Goal: Task Accomplishment & Management: Manage account settings

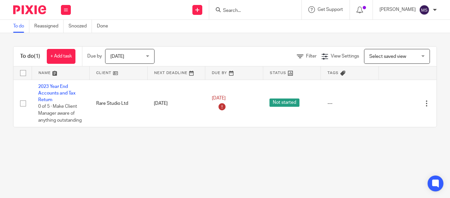
click at [223, 11] on input "Search" at bounding box center [252, 11] width 59 height 6
type input "bt west"
click at [235, 26] on link at bounding box center [262, 26] width 82 height 10
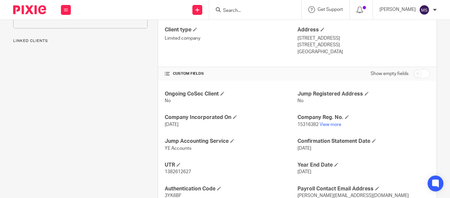
scroll to position [181, 0]
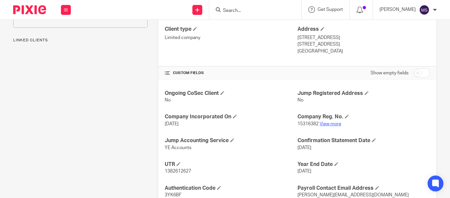
click at [327, 123] on link "View more" at bounding box center [331, 123] width 22 height 5
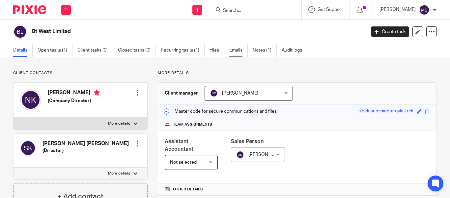
click at [238, 49] on link "Emails" at bounding box center [238, 50] width 18 height 13
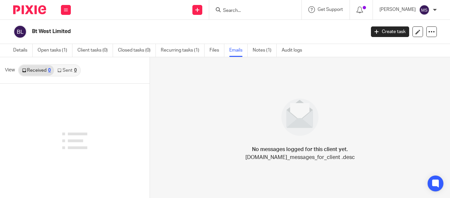
click at [72, 71] on link "Sent 0" at bounding box center [67, 70] width 26 height 11
click at [46, 72] on link "Received 0" at bounding box center [36, 70] width 35 height 11
click at [61, 73] on link "Sent 0" at bounding box center [67, 70] width 26 height 11
click at [219, 33] on h2 "Bt West Limited" at bounding box center [163, 31] width 263 height 7
click at [175, 46] on link "Recurring tasks (1)" at bounding box center [183, 50] width 44 height 13
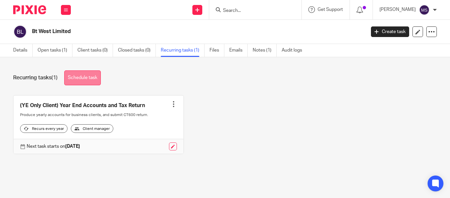
click at [92, 79] on link "Schedule task" at bounding box center [82, 77] width 37 height 15
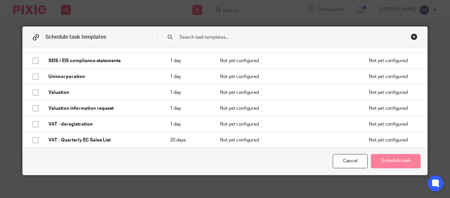
scroll to position [515, 0]
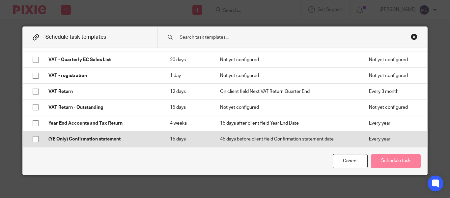
click at [35, 138] on input "checkbox" at bounding box center [35, 139] width 13 height 13
checkbox input "true"
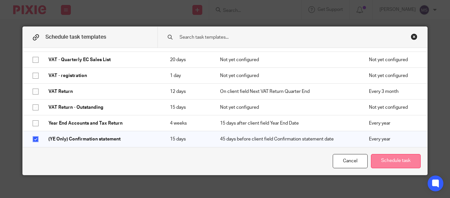
click at [386, 158] on button "Schedule task" at bounding box center [396, 161] width 50 height 14
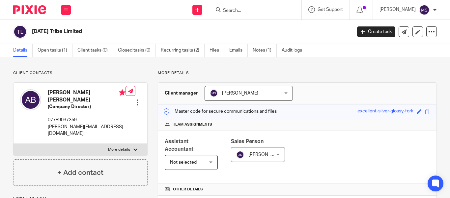
click at [239, 9] on input "Search" at bounding box center [252, 11] width 59 height 6
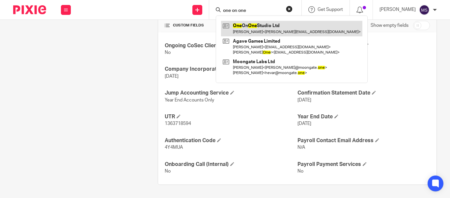
type input "one on one"
click at [262, 30] on link at bounding box center [291, 28] width 141 height 15
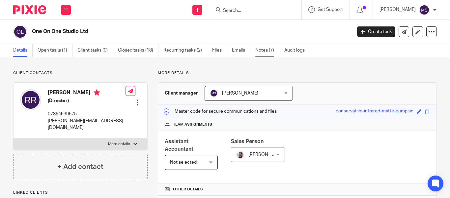
click at [263, 49] on link "Notes (7)" at bounding box center [268, 50] width 24 height 13
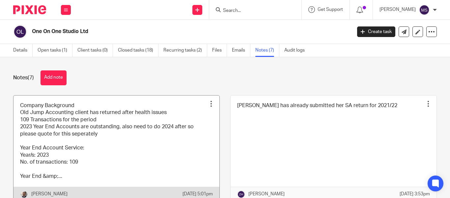
click at [126, 136] on link at bounding box center [117, 148] width 206 height 106
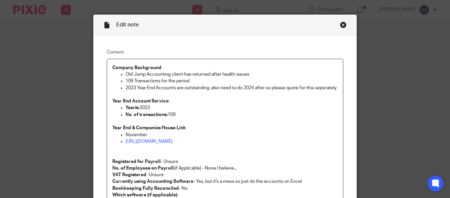
scroll to position [14, 0]
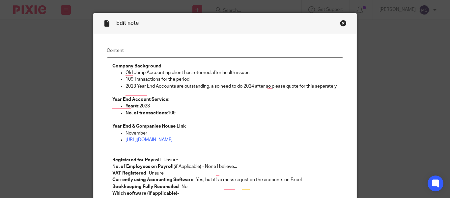
click at [184, 116] on p "No. of transactions: 109" at bounding box center [232, 112] width 212 height 7
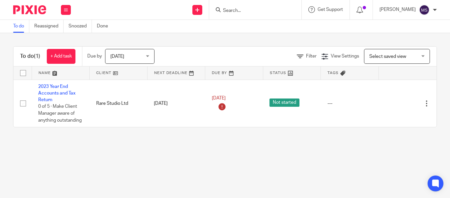
click at [238, 8] on input "Search" at bounding box center [252, 11] width 59 height 6
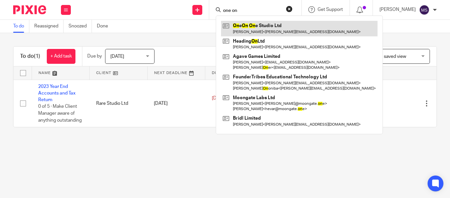
type input "one on"
click at [245, 31] on link at bounding box center [299, 28] width 157 height 15
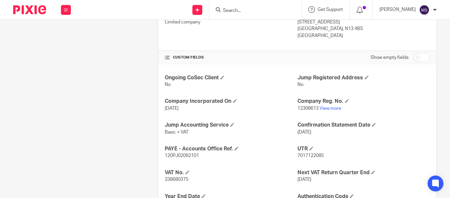
scroll to position [197, 0]
click at [328, 107] on link "View more" at bounding box center [331, 108] width 22 height 5
click at [225, 7] on form at bounding box center [258, 10] width 70 height 8
click at [225, 10] on input "Search" at bounding box center [252, 11] width 59 height 6
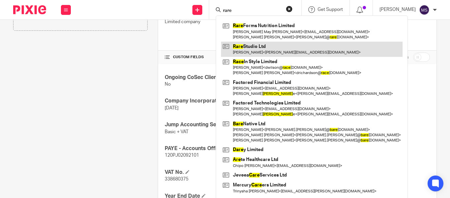
type input "rare"
click at [246, 47] on link at bounding box center [312, 49] width 182 height 15
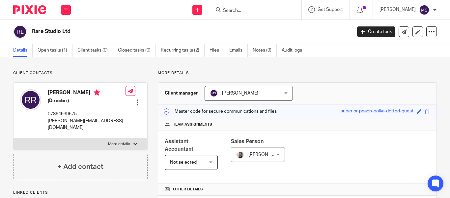
scroll to position [153, 0]
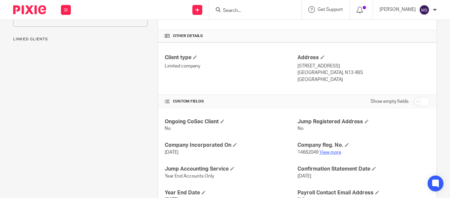
click at [330, 154] on link "View more" at bounding box center [331, 152] width 22 height 5
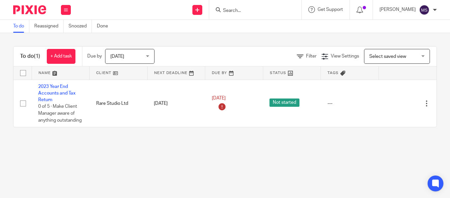
click at [223, 10] on input "Search" at bounding box center [252, 11] width 59 height 6
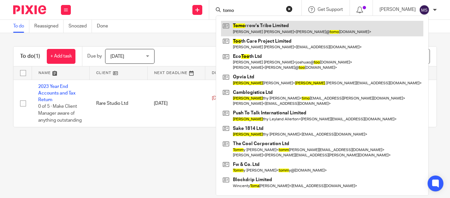
type input "tomo"
click at [247, 26] on link at bounding box center [322, 28] width 202 height 15
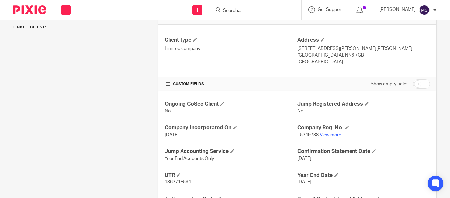
scroll to position [188, 0]
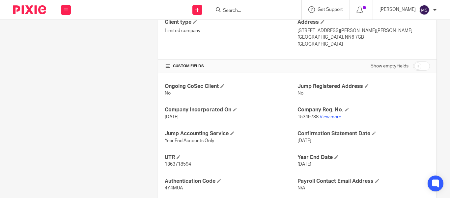
click at [328, 118] on link "View more" at bounding box center [331, 116] width 22 height 5
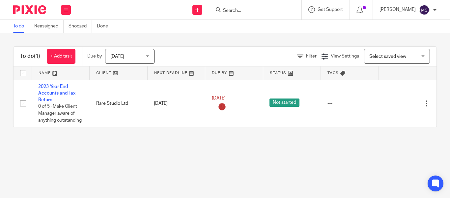
click at [223, 10] on input "Search" at bounding box center [252, 11] width 59 height 6
type input "bt west"
click at [241, 24] on link at bounding box center [262, 26] width 82 height 10
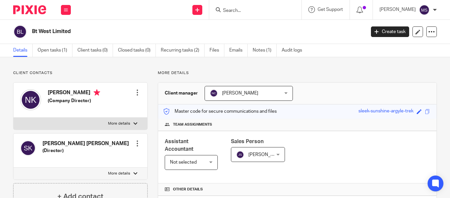
scroll to position [172, 0]
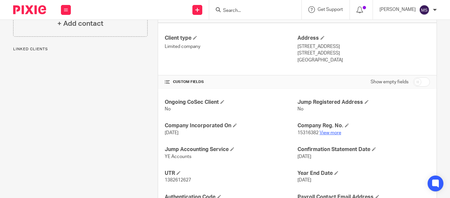
click at [329, 133] on link "View more" at bounding box center [331, 132] width 22 height 5
